Goal: Information Seeking & Learning: Learn about a topic

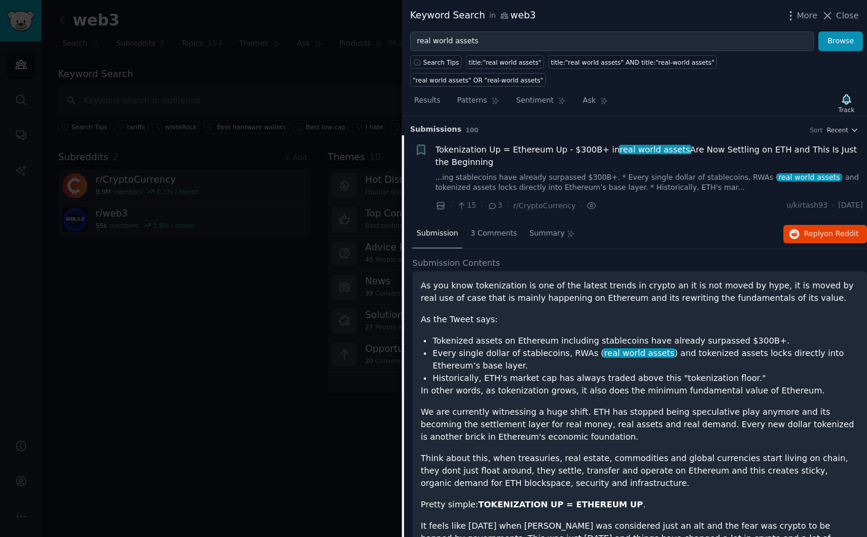
click at [693, 498] on p "Pretty simple: TOKENIZATION UP = ETHEREUM UP ." at bounding box center [640, 504] width 438 height 12
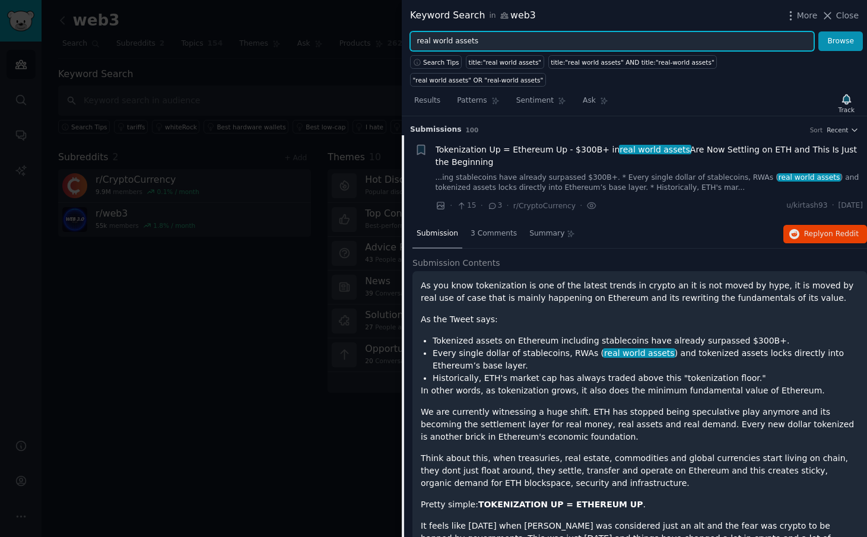
click at [602, 40] on input "real world assets" at bounding box center [612, 41] width 404 height 20
click at [841, 41] on button "Browse" at bounding box center [840, 41] width 45 height 20
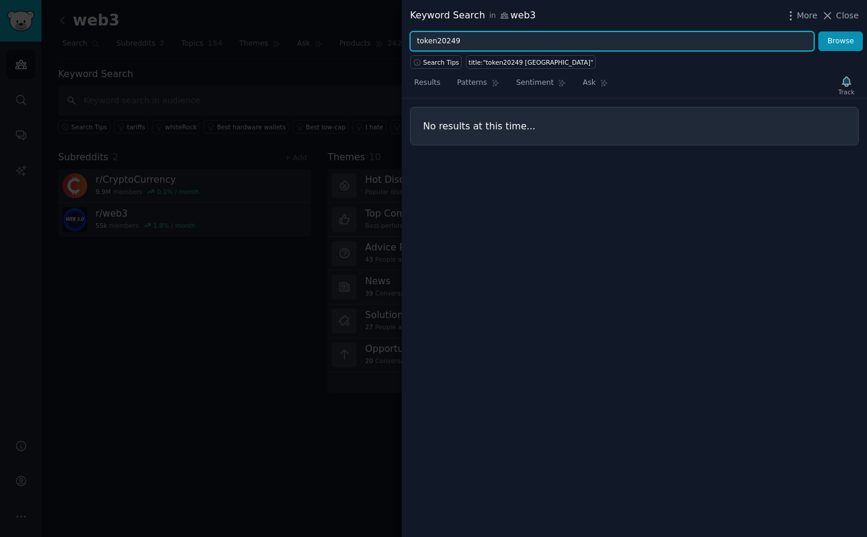
click at [841, 41] on button "Browse" at bounding box center [840, 41] width 45 height 20
click at [449, 42] on input "token20249" at bounding box center [612, 41] width 404 height 20
type input "token2049"
click at [841, 41] on button "Browse" at bounding box center [840, 41] width 45 height 20
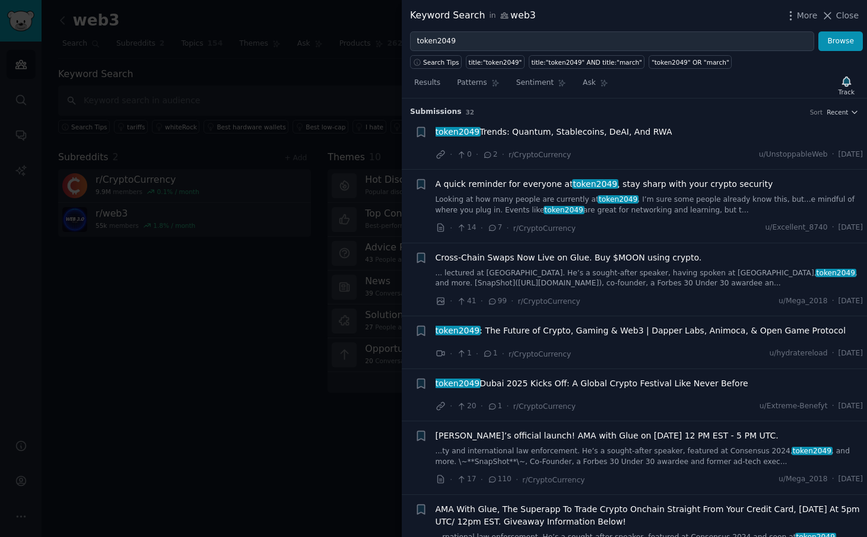
click at [653, 131] on span "token2049 Trends: Quantum, Stablecoins, DeAI, And RWA" at bounding box center [554, 132] width 237 height 12
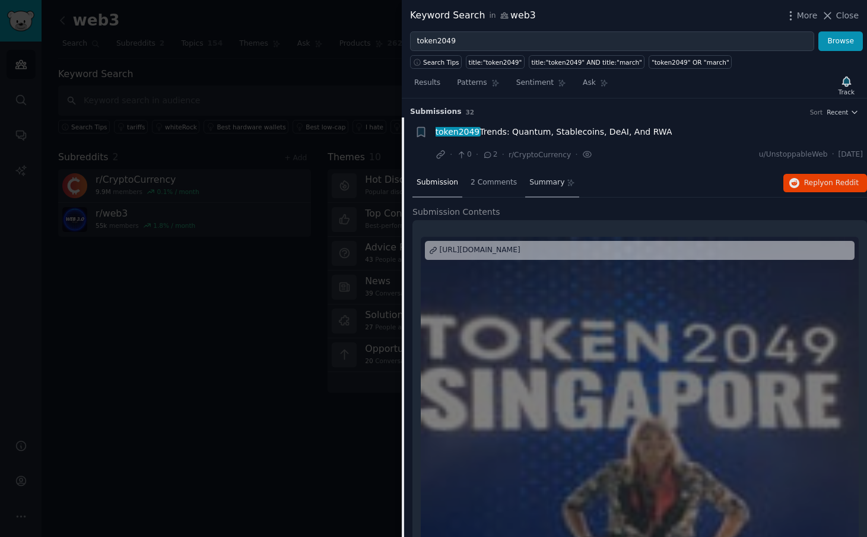
click at [525, 180] on div "Summary" at bounding box center [552, 183] width 54 height 28
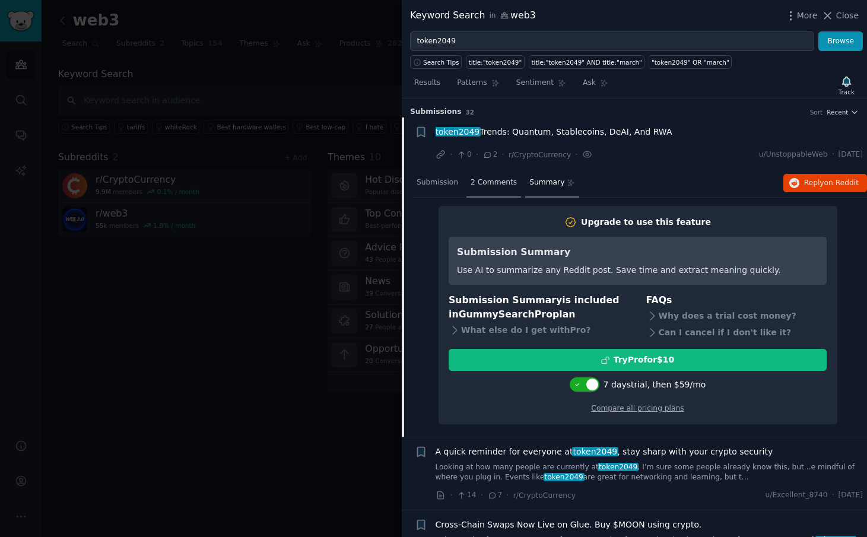
click at [503, 183] on span "2 Comments" at bounding box center [494, 182] width 46 height 11
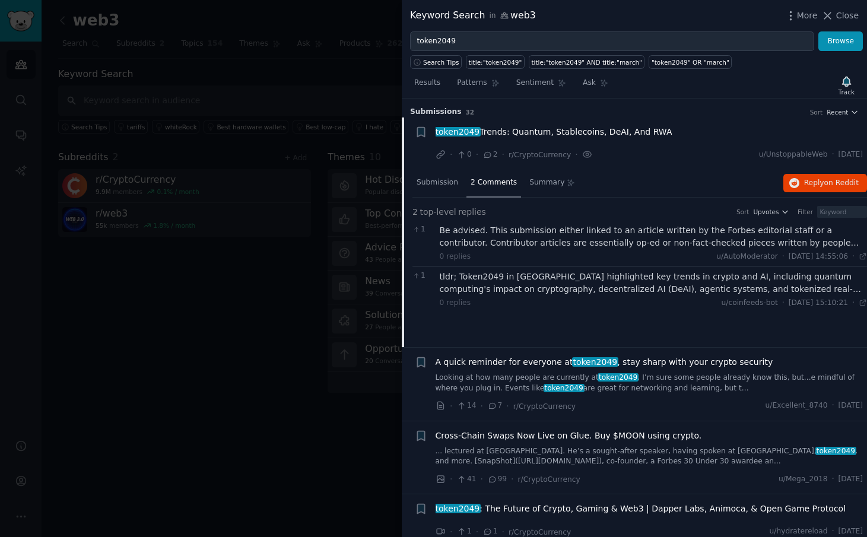
click at [512, 358] on span "A quick reminder for everyone at token2049 , stay sharp with your crypto securi…" at bounding box center [605, 362] width 338 height 12
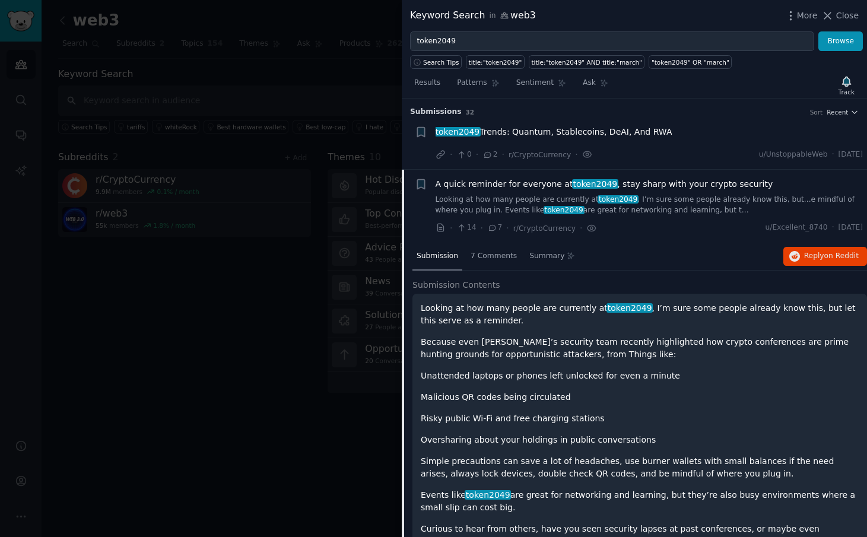
scroll to position [71, 0]
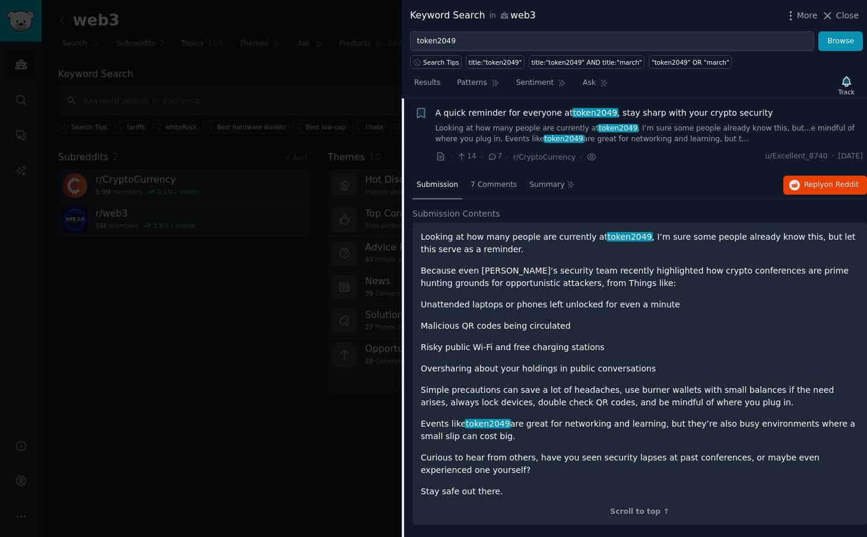
click at [203, 381] on div at bounding box center [433, 268] width 867 height 537
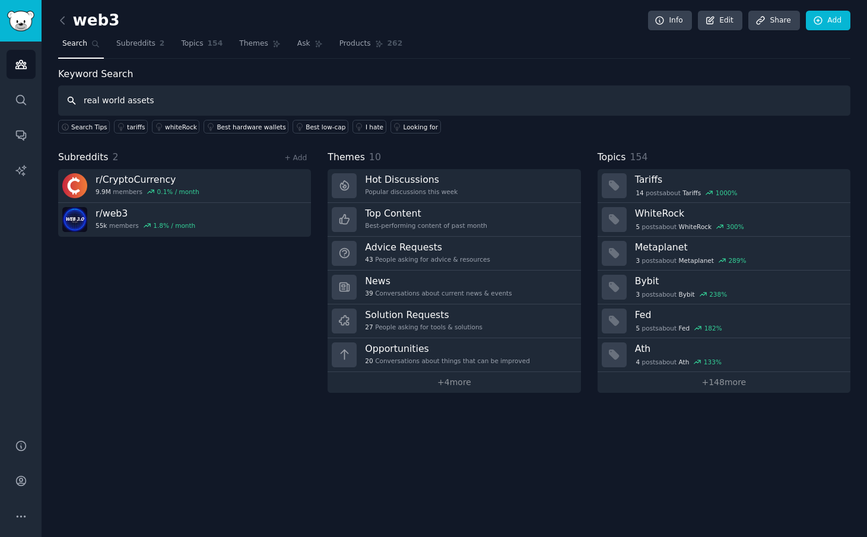
type input "real world assets"
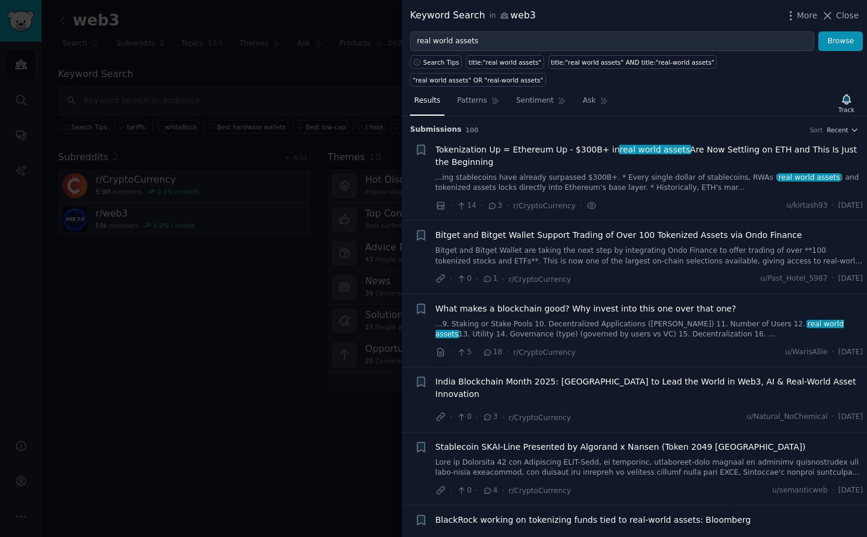
click at [470, 144] on span "Tokenization Up = Ethereum Up - $300B+ in real world assets Are Now Settling on…" at bounding box center [650, 156] width 428 height 25
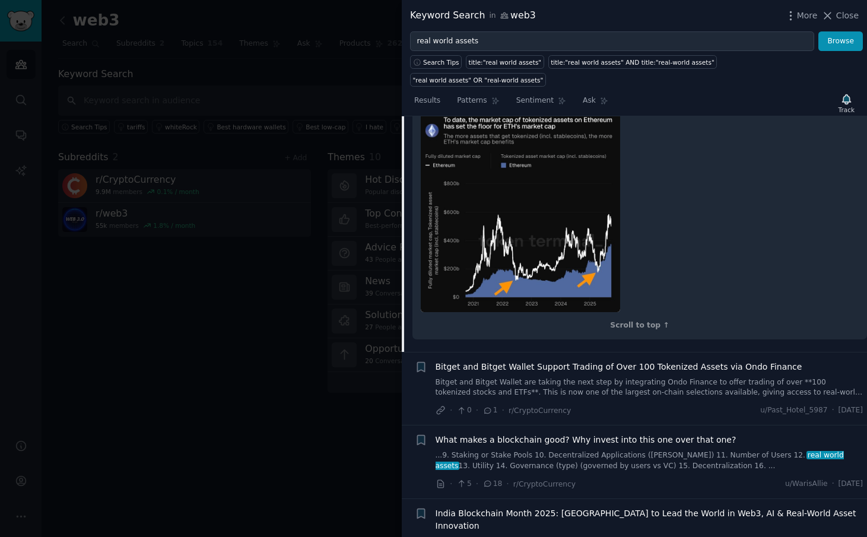
scroll to position [590, 0]
